Goal: Information Seeking & Learning: Learn about a topic

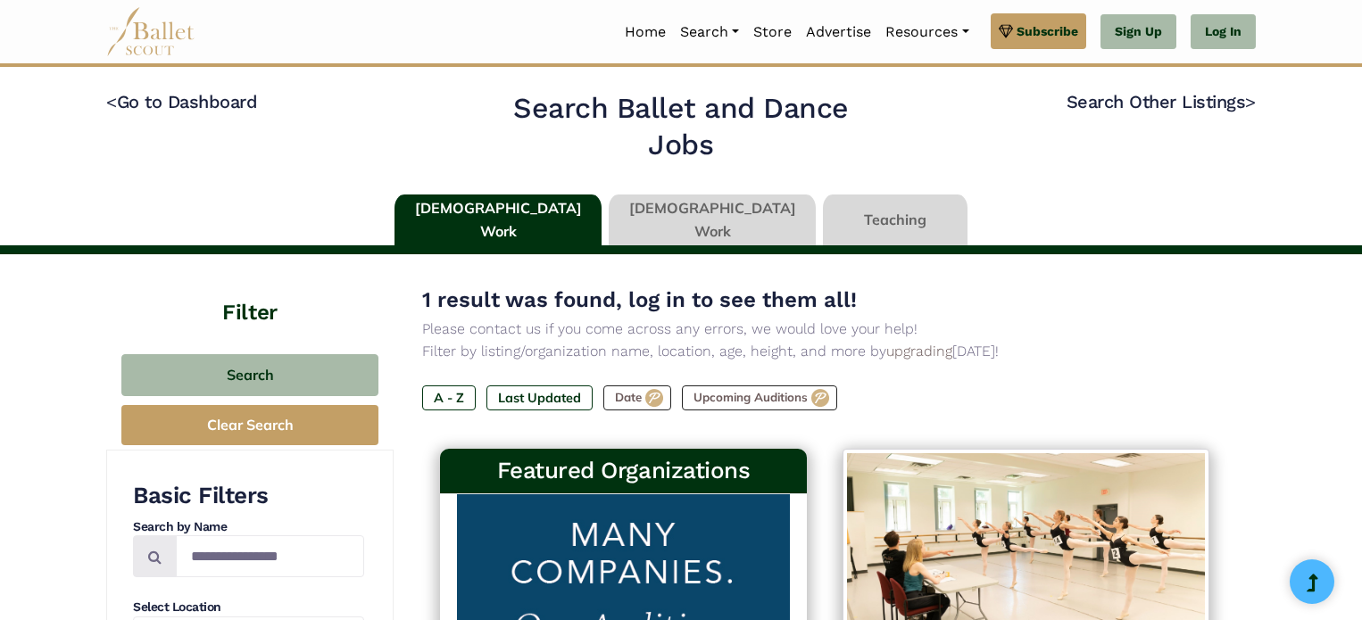
scroll to position [317, 0]
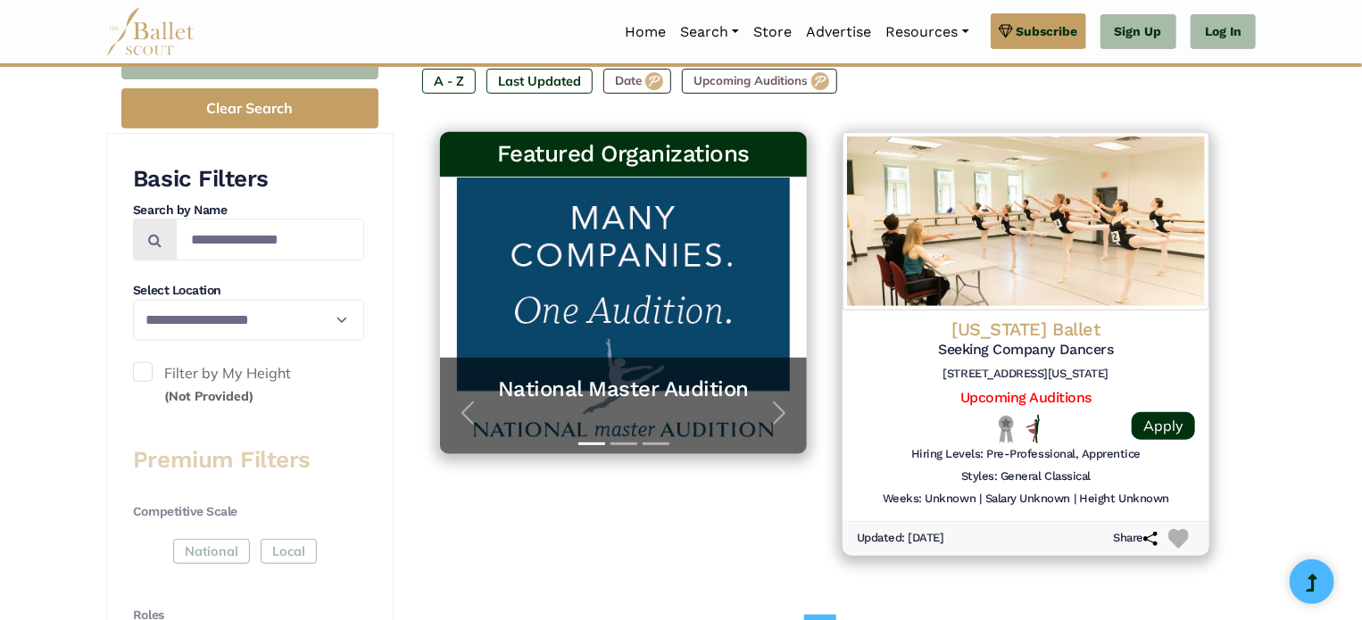
click at [467, 174] on div "Featured Organizations" at bounding box center [623, 155] width 367 height 46
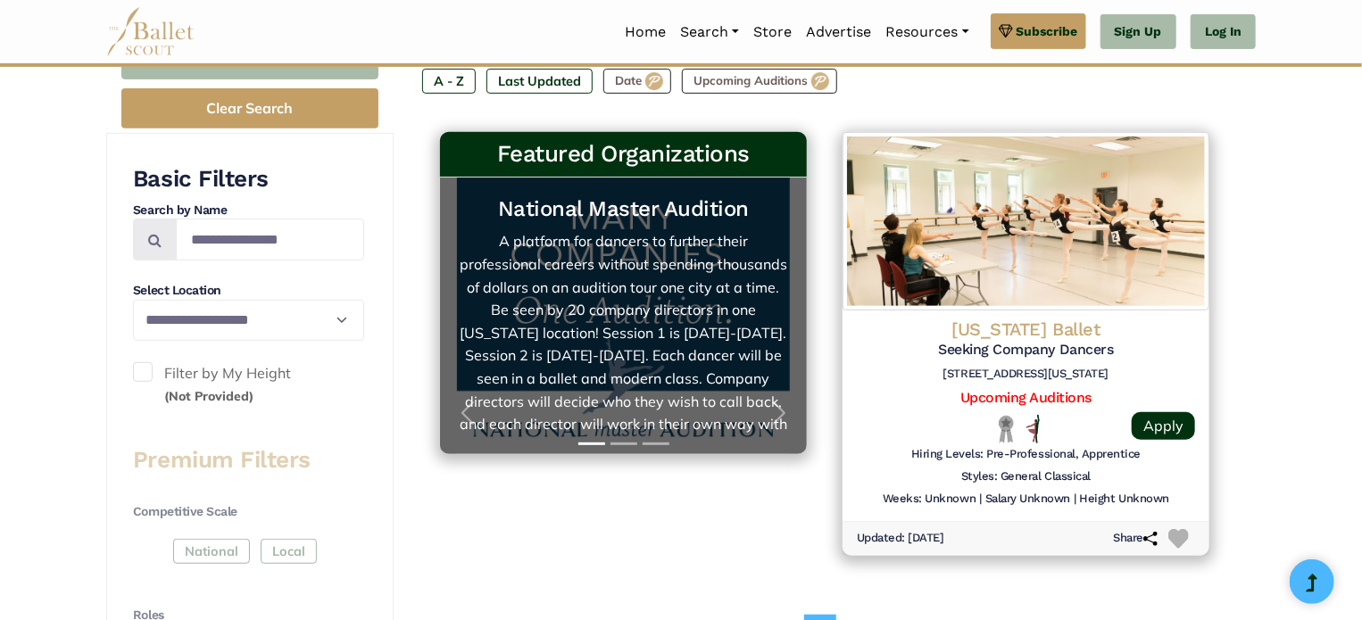
click at [622, 259] on link "National Master Audition A platform for dancers to further their professional c…" at bounding box center [623, 316] width 331 height 241
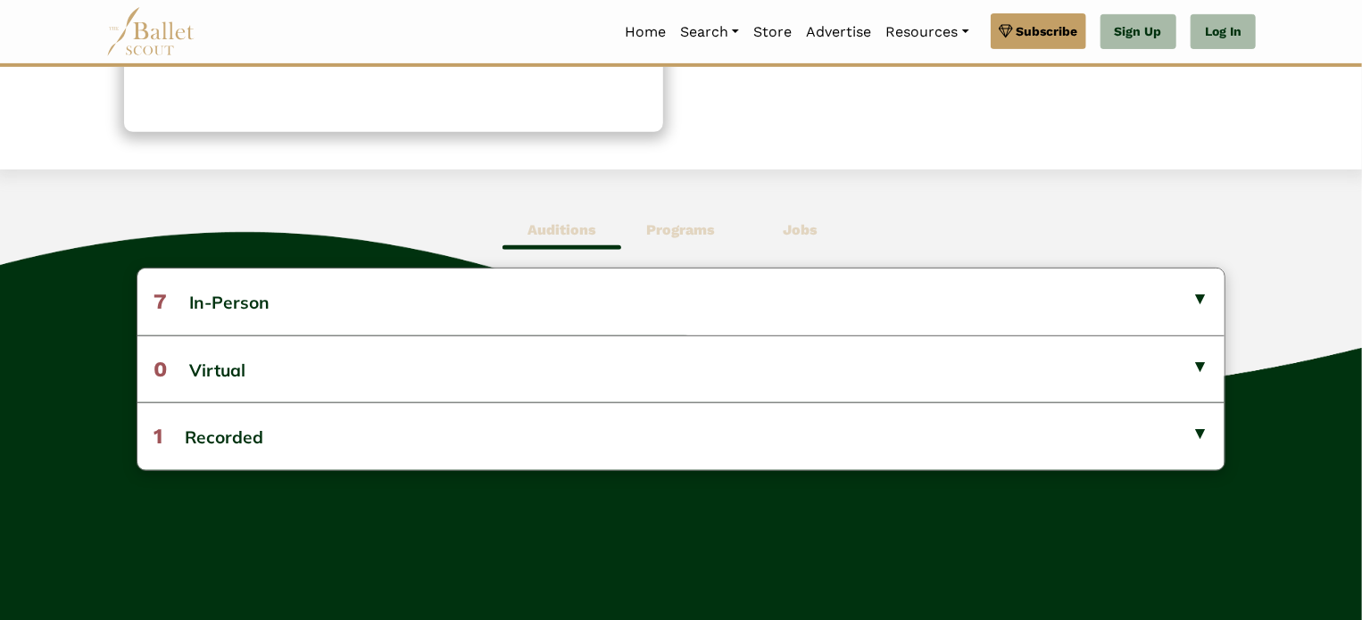
scroll to position [371, 0]
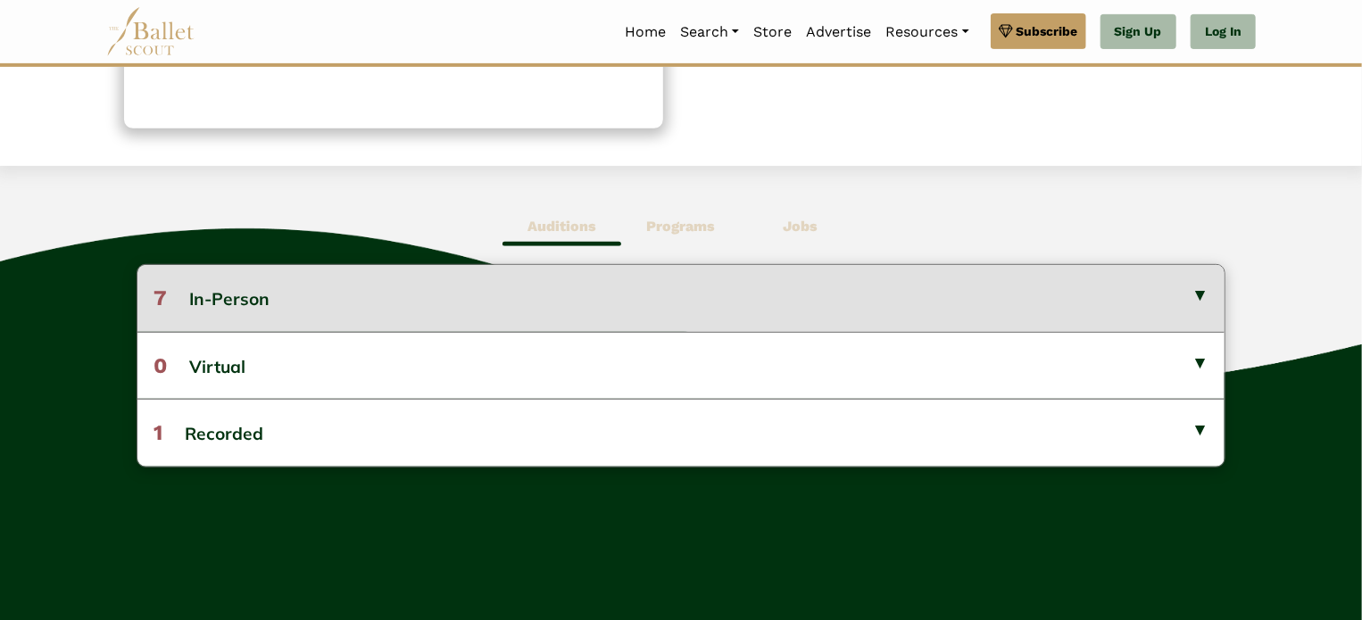
click at [637, 310] on button "7 In-Person" at bounding box center [681, 298] width 1088 height 66
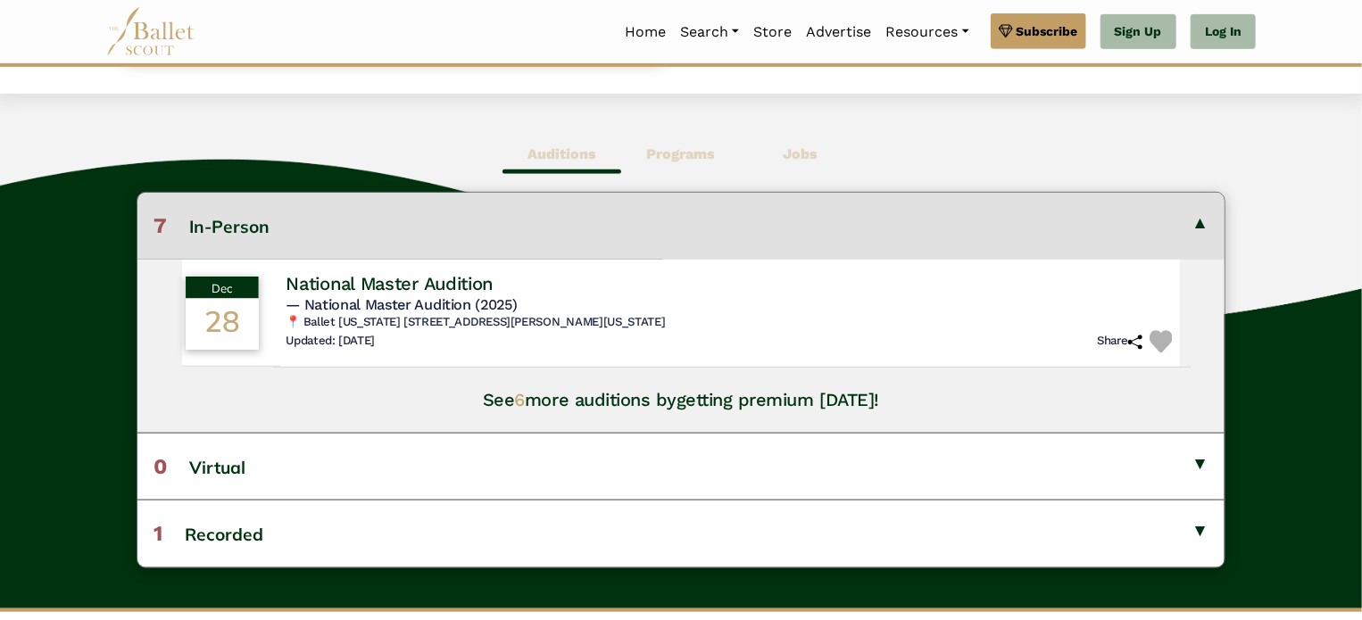
scroll to position [442, 0]
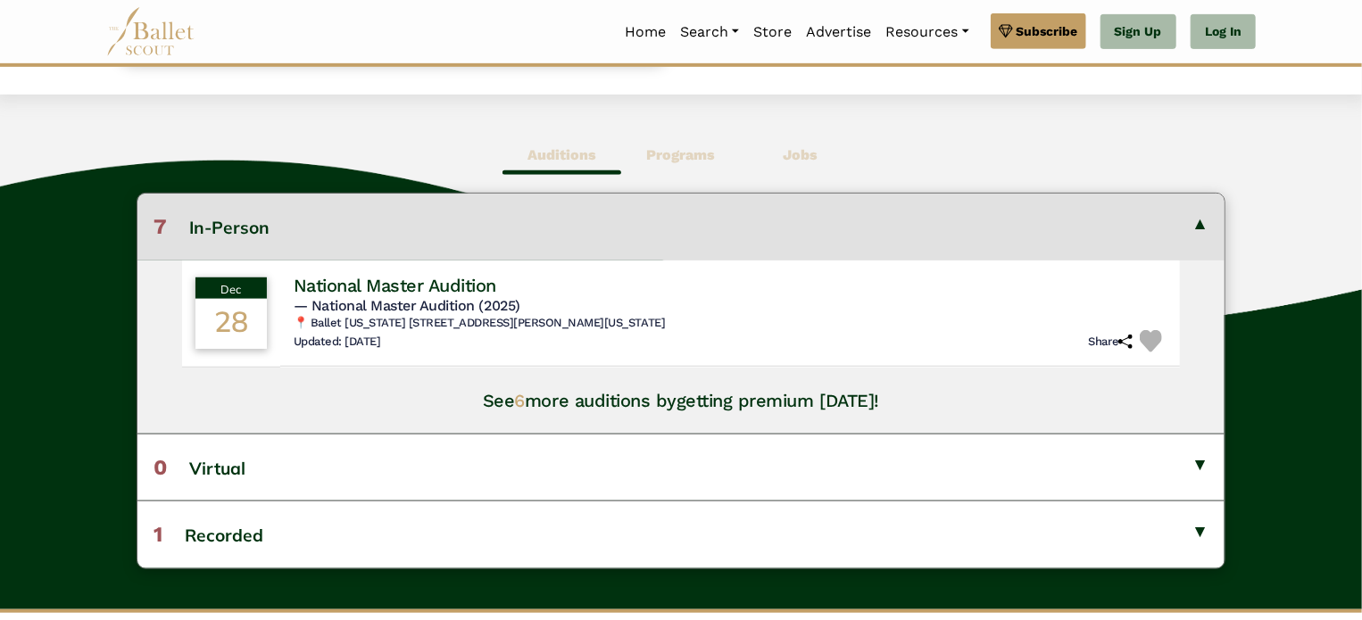
click at [247, 226] on button "7 In-Person" at bounding box center [681, 227] width 1088 height 66
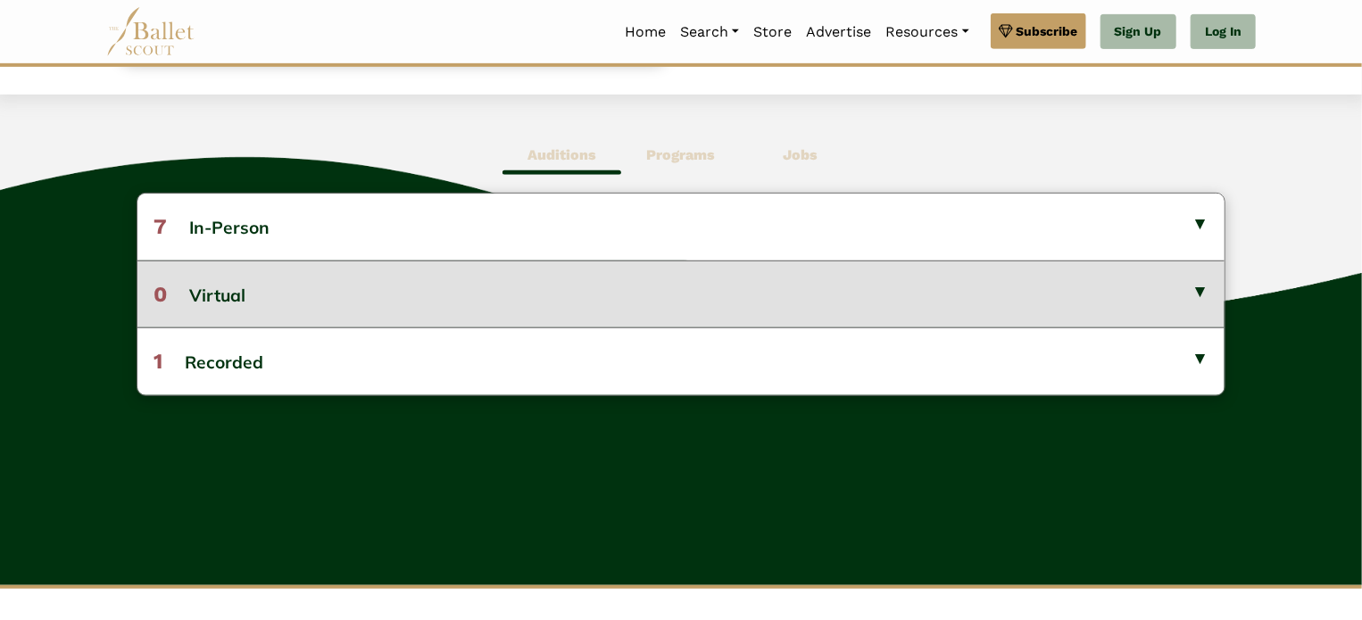
click at [325, 288] on button "0 Virtual" at bounding box center [681, 294] width 1088 height 67
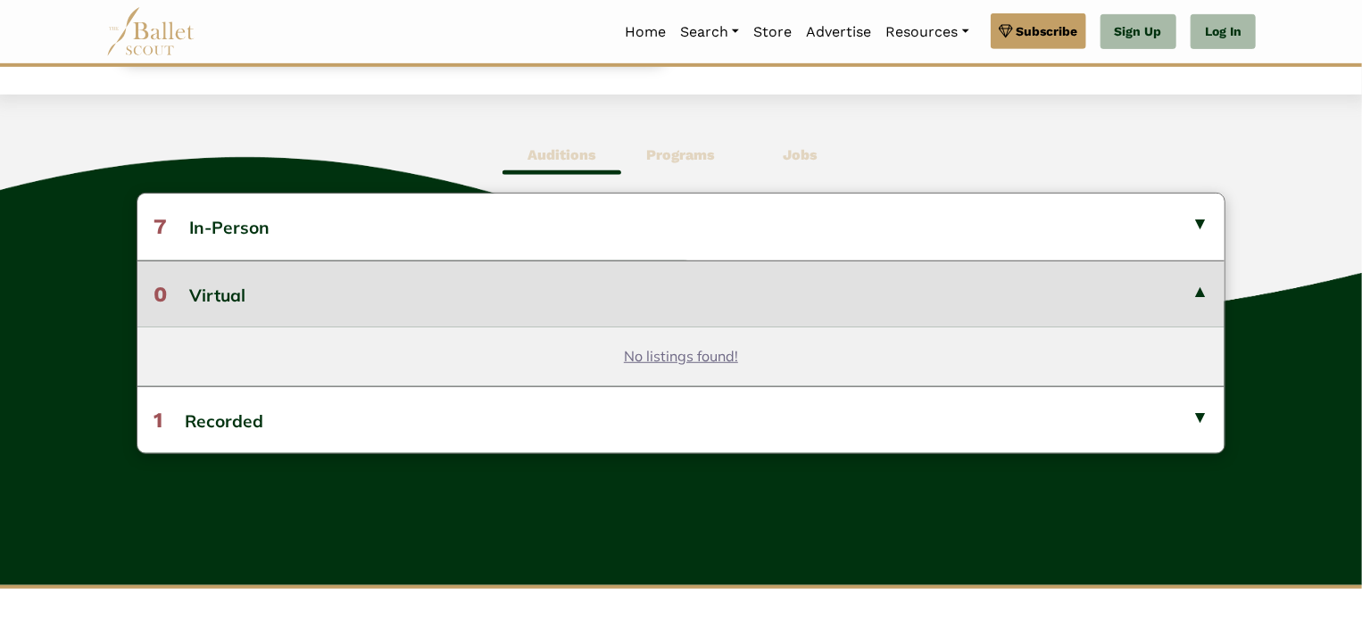
click at [335, 296] on button "0 Virtual" at bounding box center [681, 294] width 1088 height 67
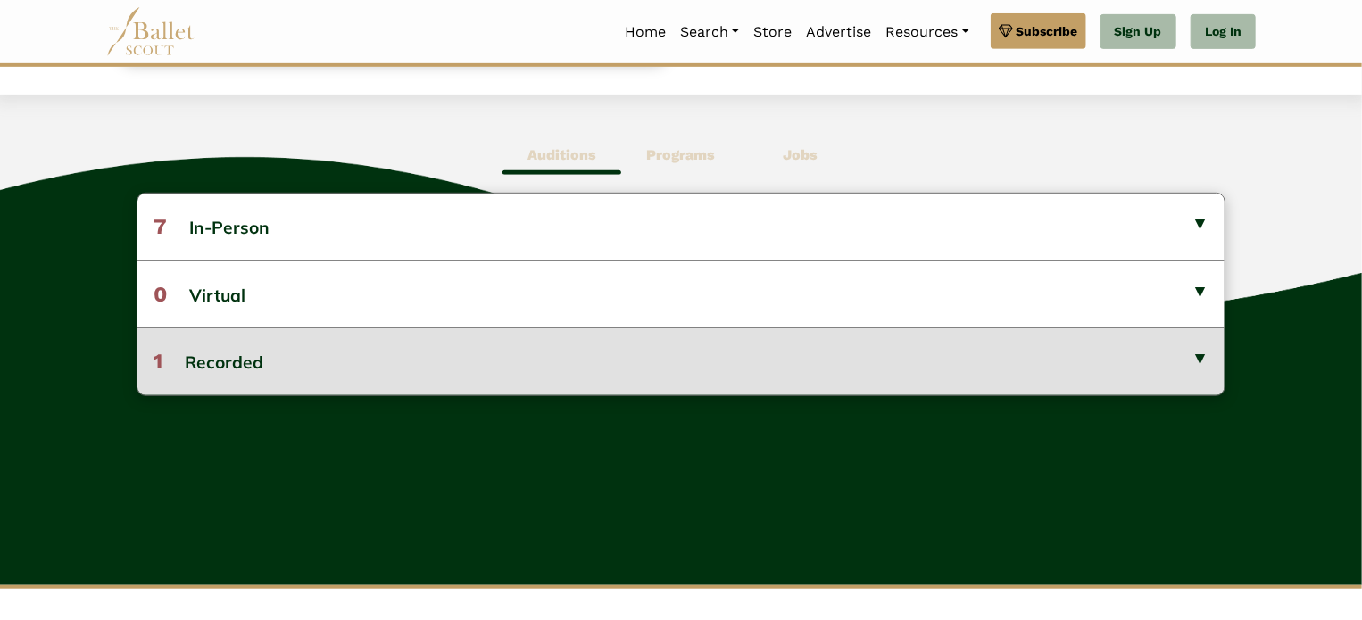
click at [342, 354] on button "1 Recorded" at bounding box center [681, 361] width 1088 height 67
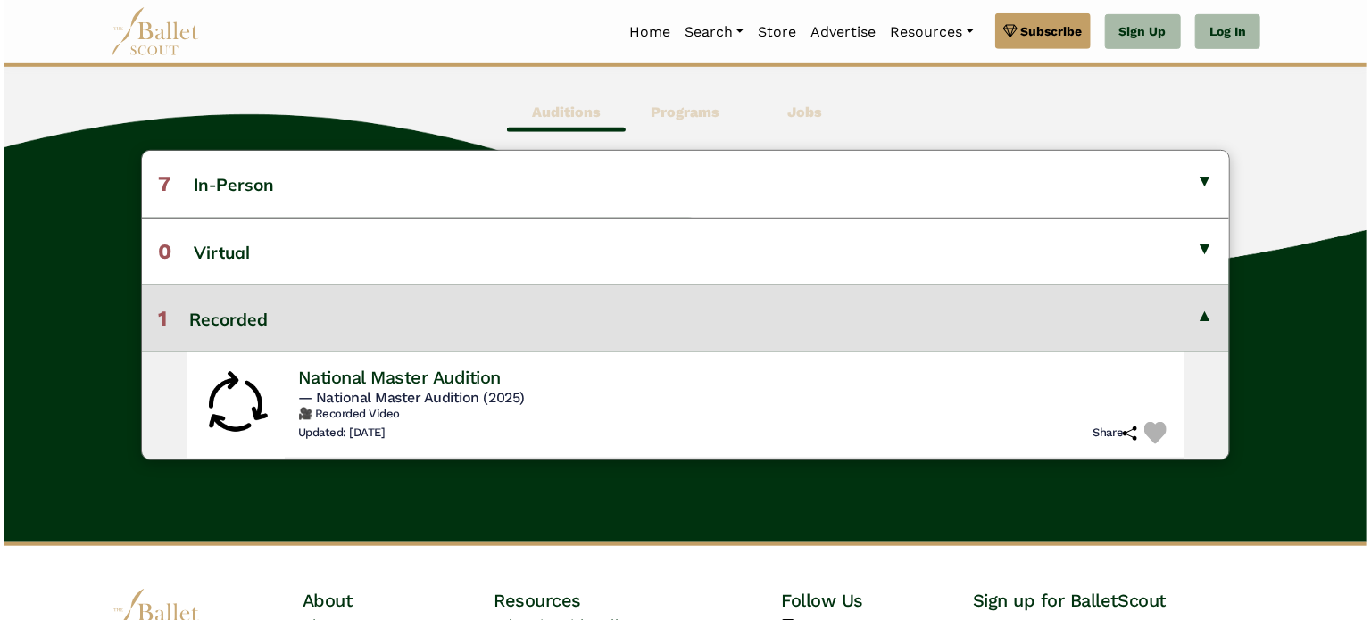
scroll to position [486, 0]
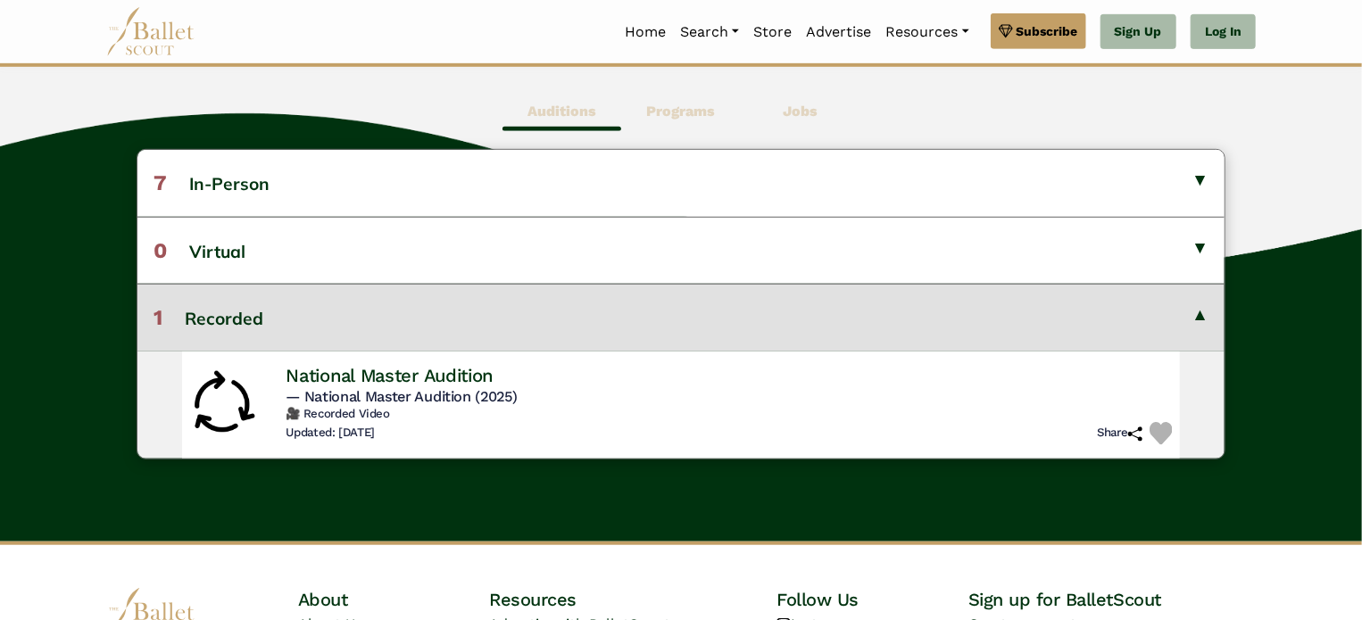
click at [368, 389] on span "— National Master Audition (2025)" at bounding box center [401, 395] width 231 height 17
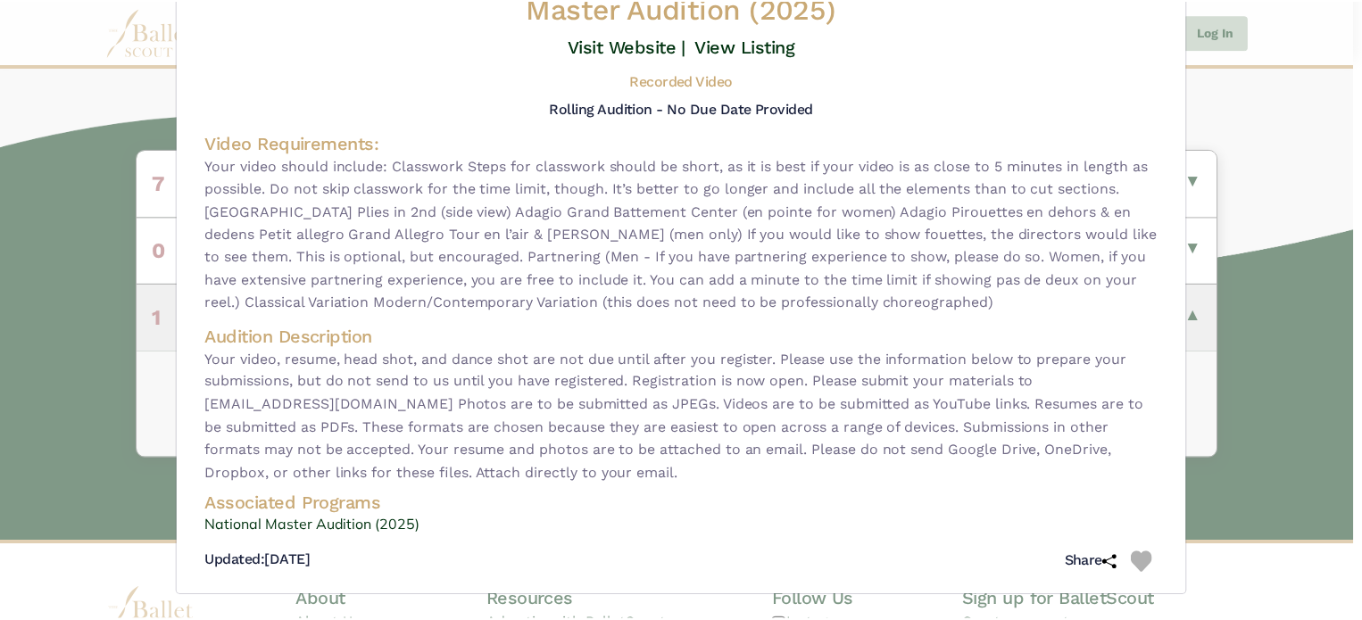
scroll to position [0, 0]
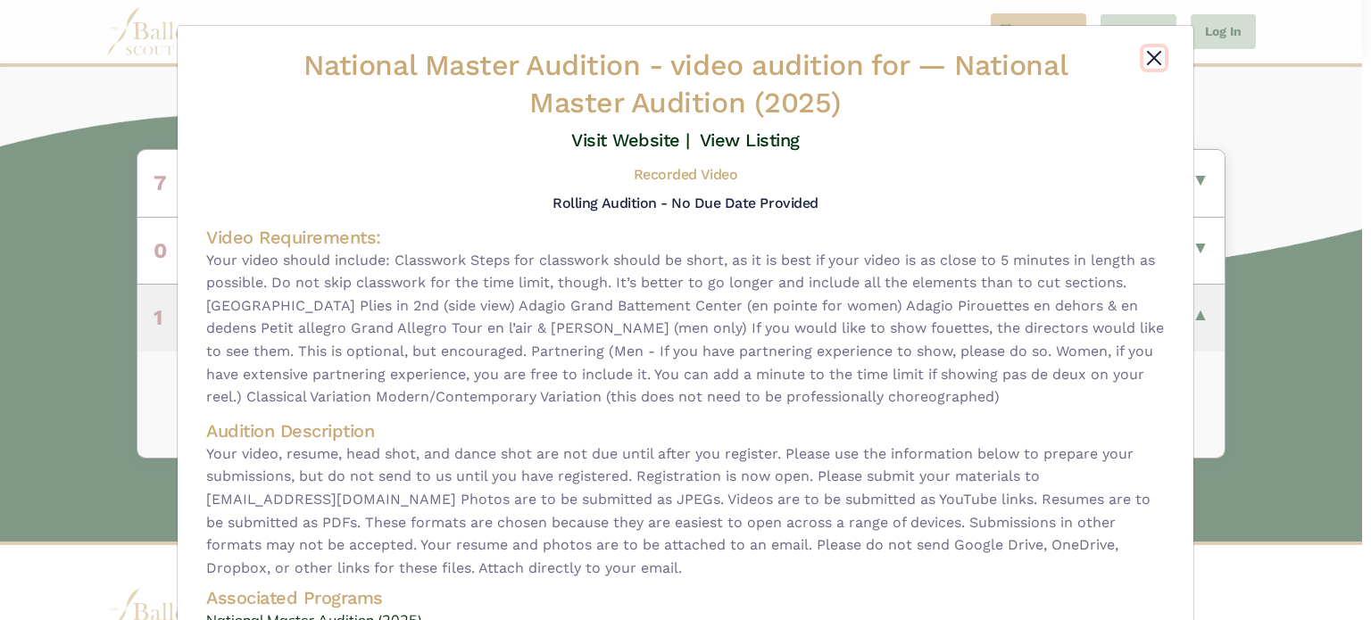
click at [1146, 60] on button "Close" at bounding box center [1154, 57] width 21 height 21
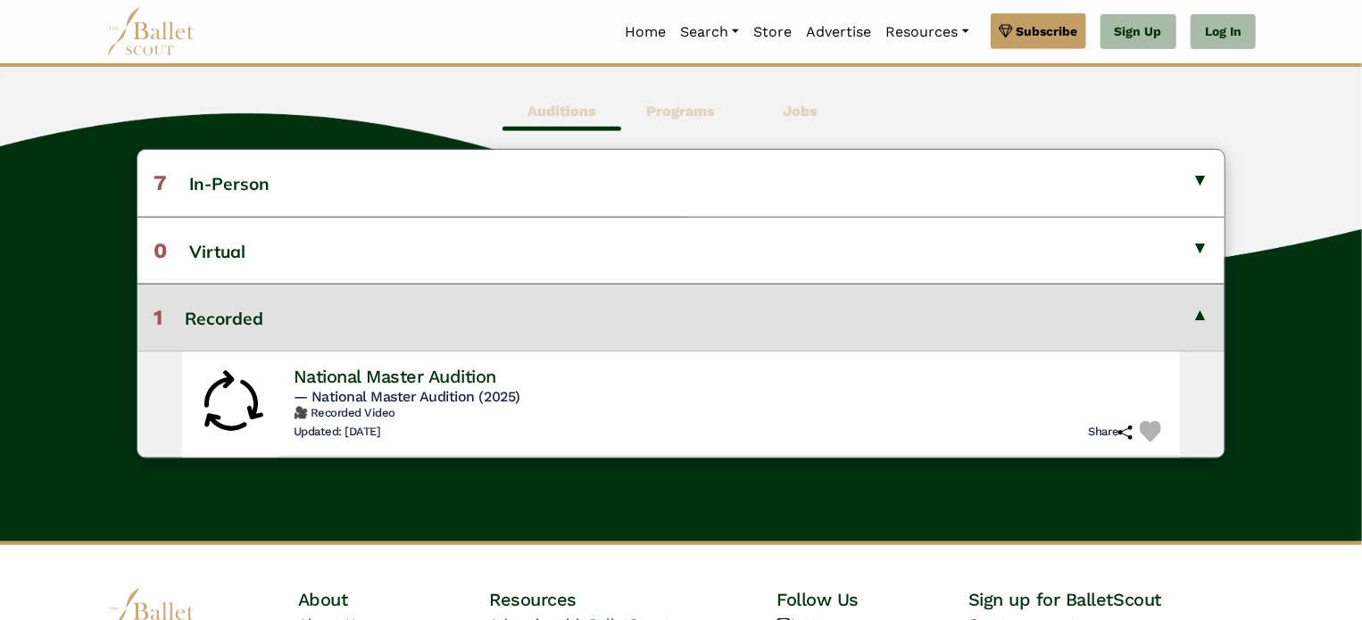
click at [786, 103] on b "Jobs" at bounding box center [800, 111] width 35 height 17
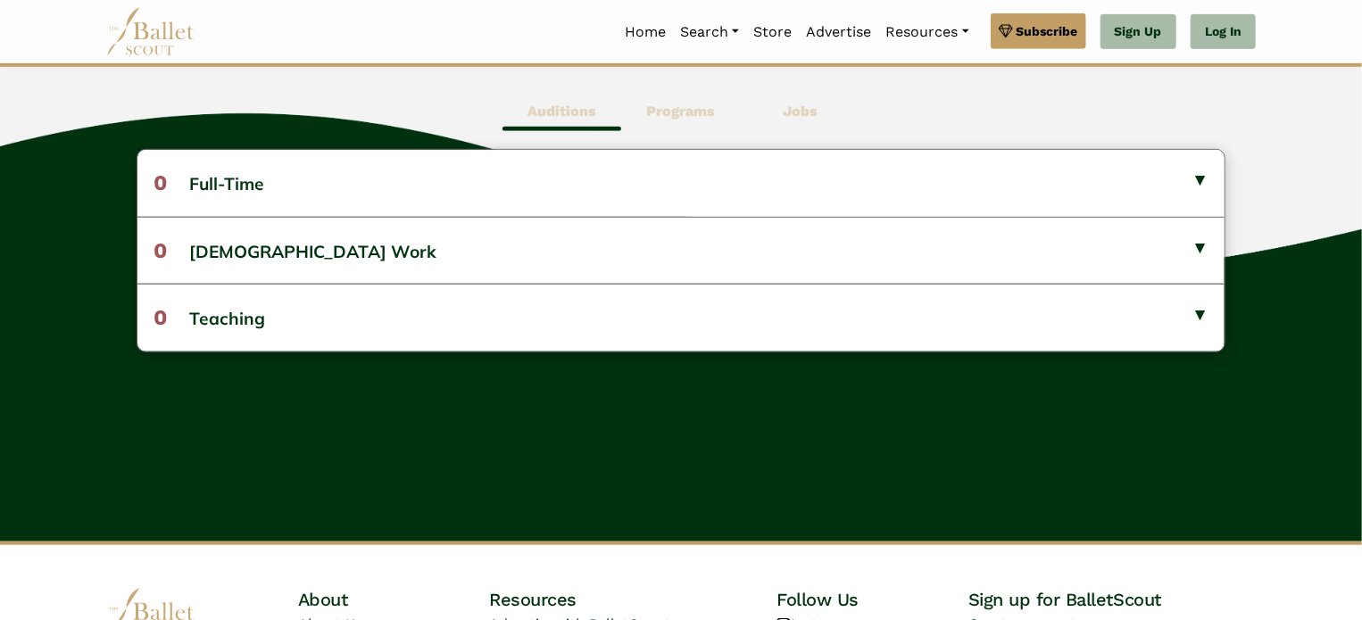
click at [666, 108] on b "Programs" at bounding box center [680, 111] width 69 height 17
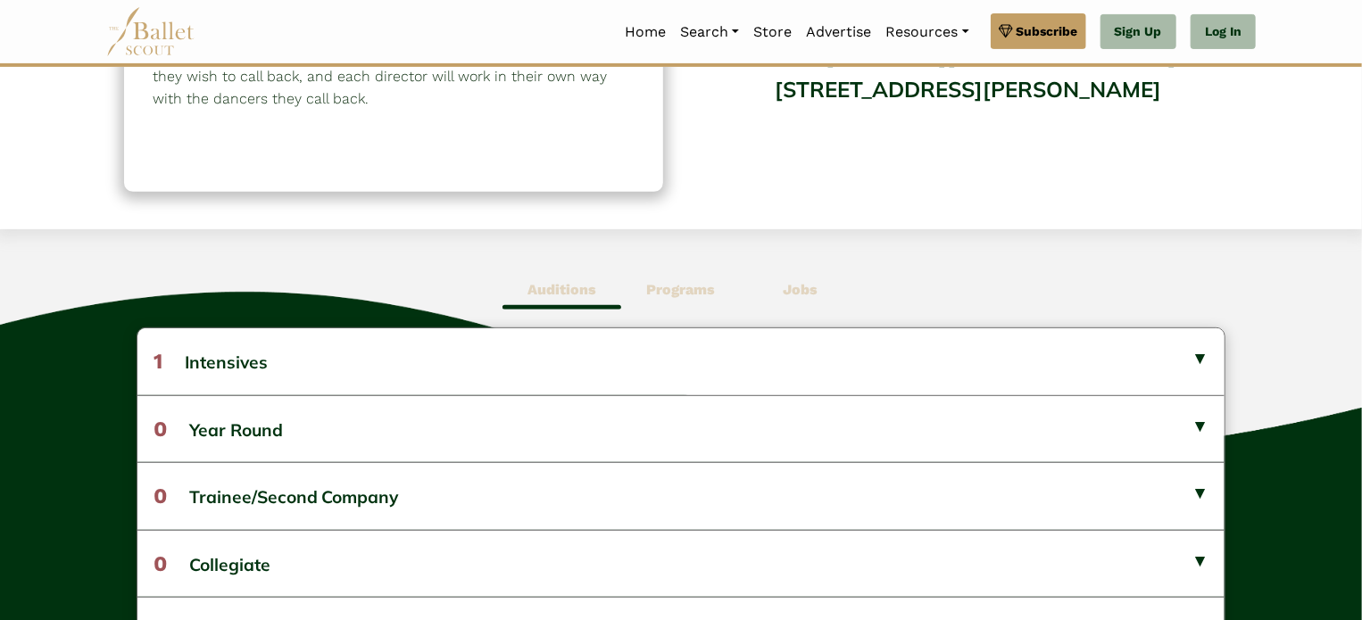
scroll to position [307, 0]
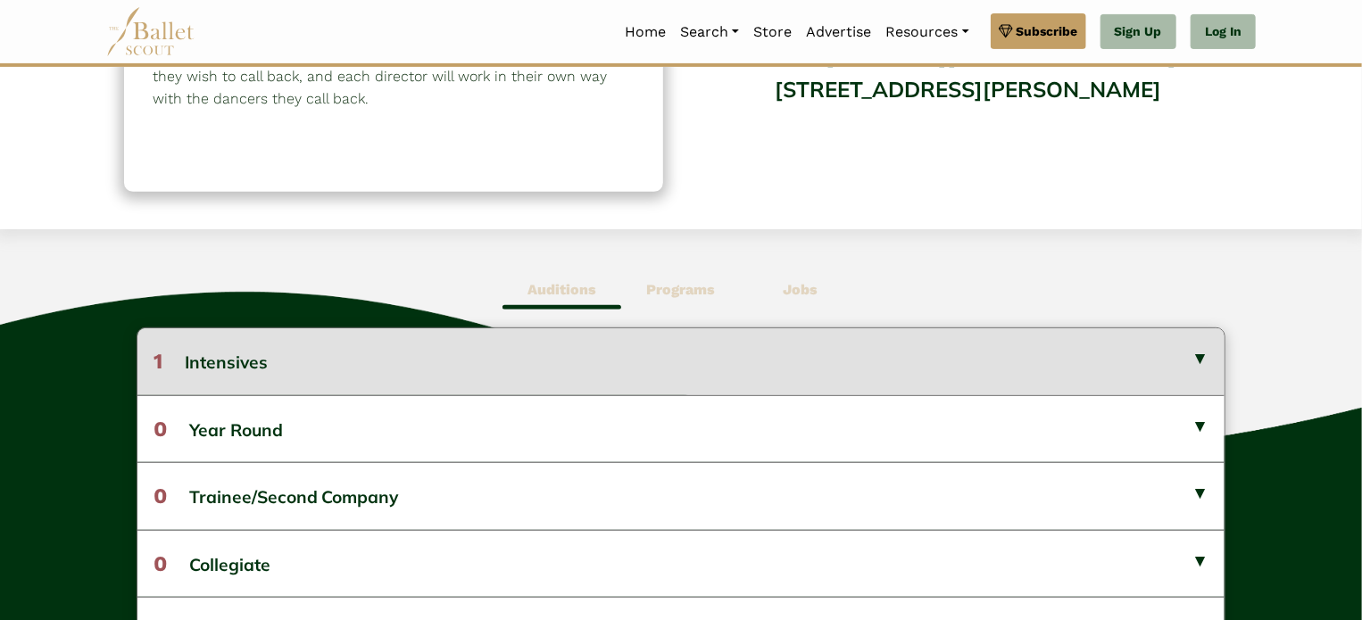
click at [607, 350] on button "1 Intensives" at bounding box center [681, 362] width 1088 height 66
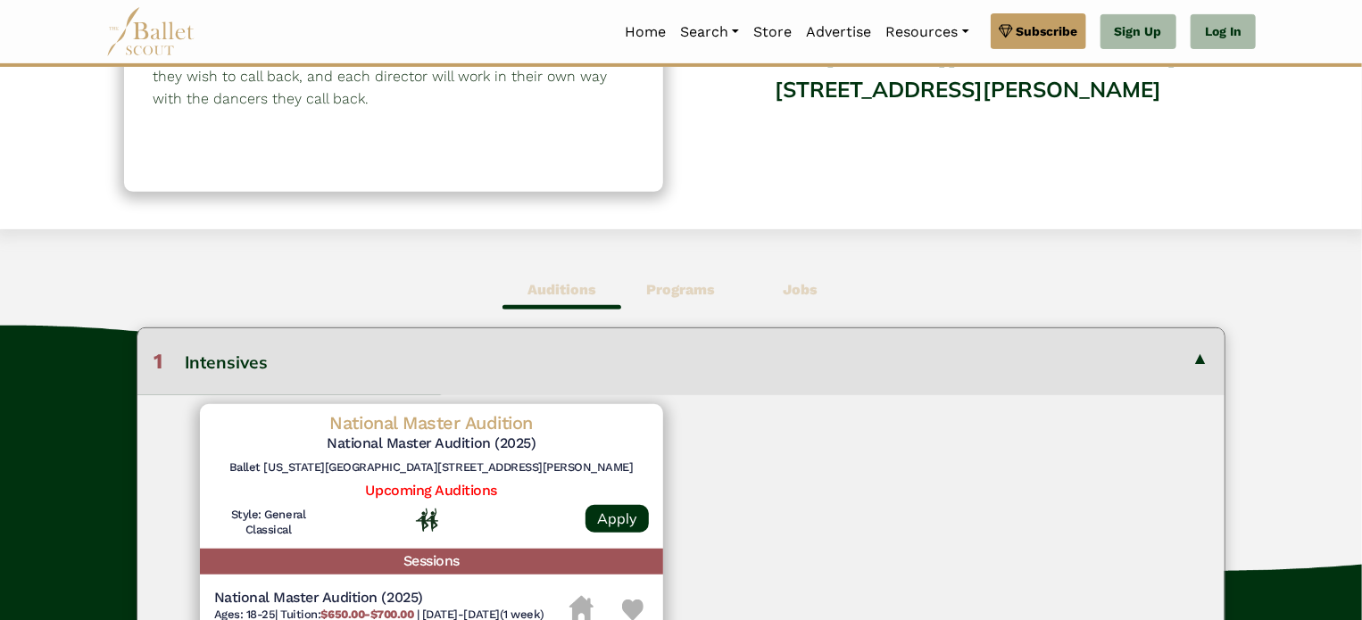
click at [773, 361] on button "1 Intensives" at bounding box center [681, 362] width 1088 height 66
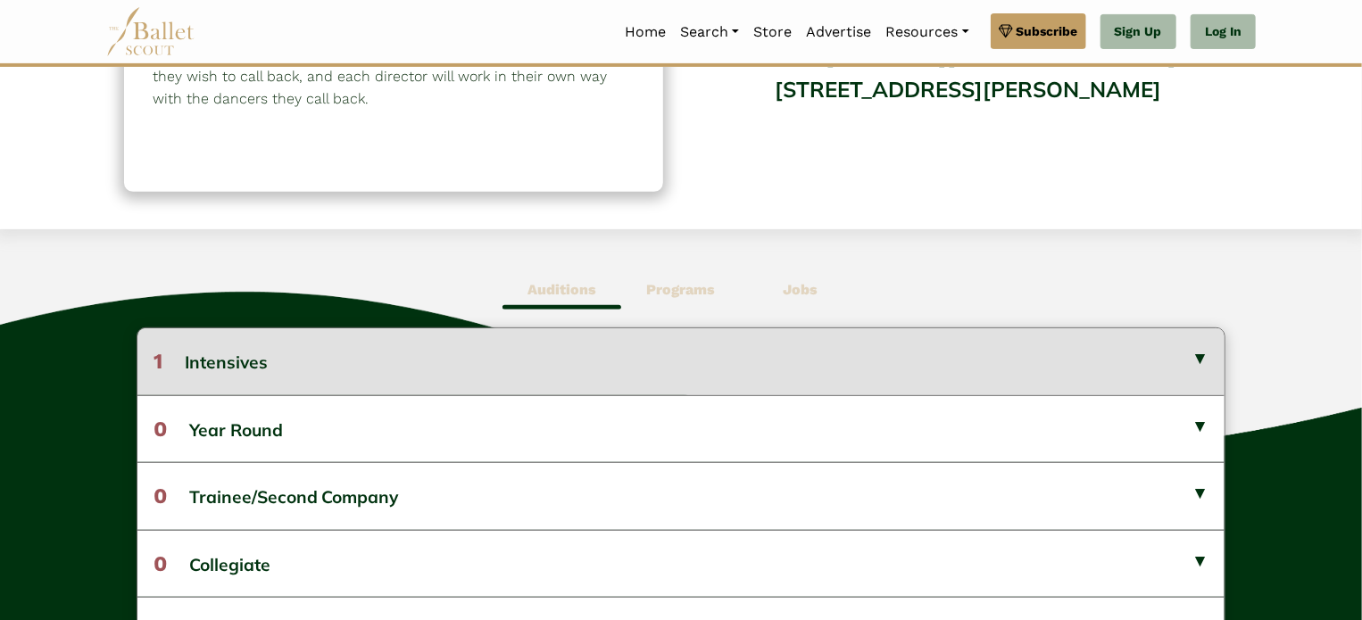
scroll to position [0, 0]
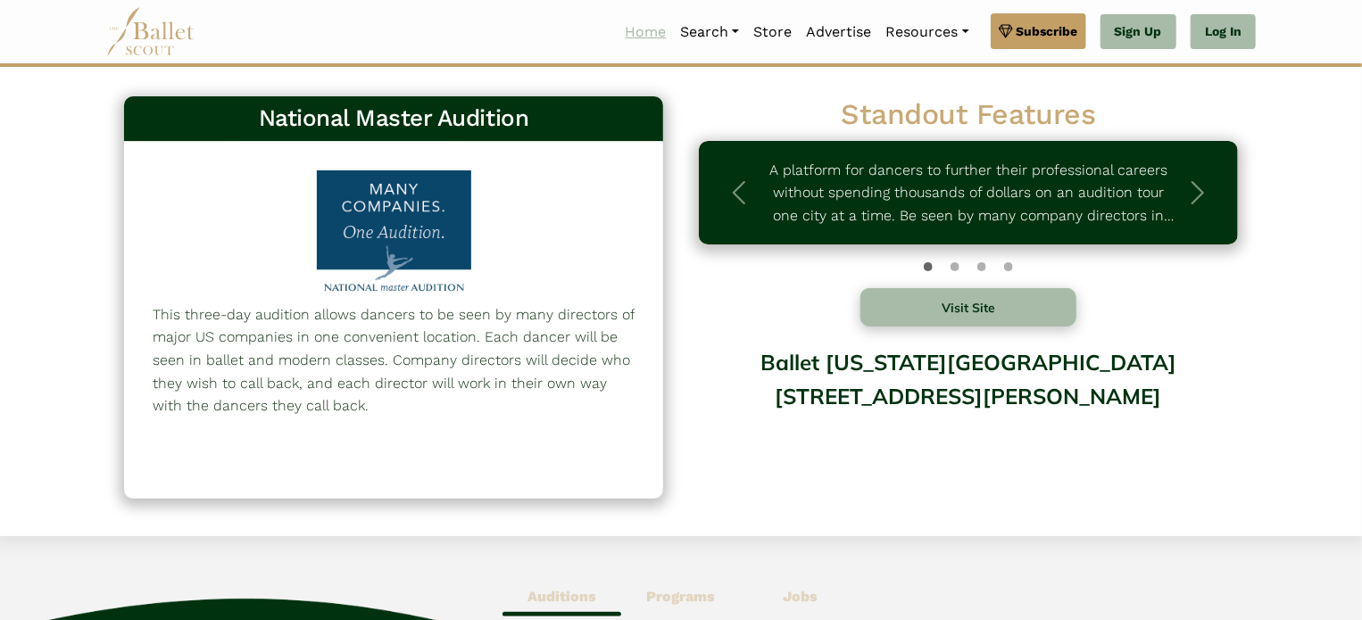
click at [637, 34] on link "Home" at bounding box center [645, 31] width 55 height 37
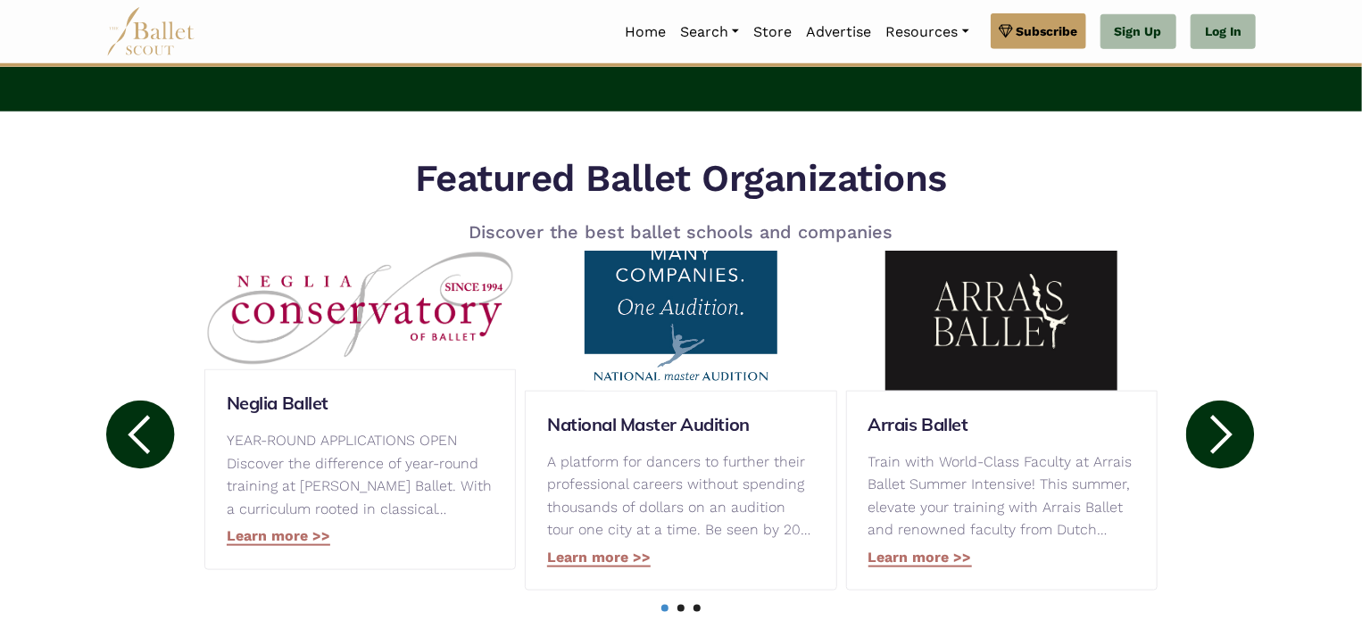
scroll to position [775, 0]
